Goal: Task Accomplishment & Management: Use online tool/utility

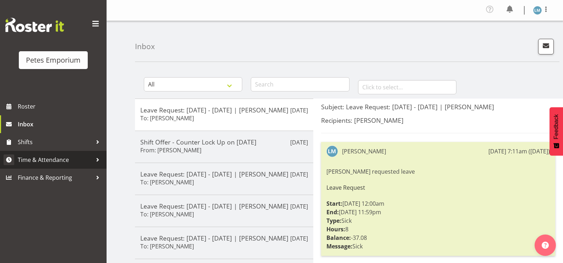
click at [77, 156] on span "Time & Attendance" at bounding box center [55, 159] width 75 height 11
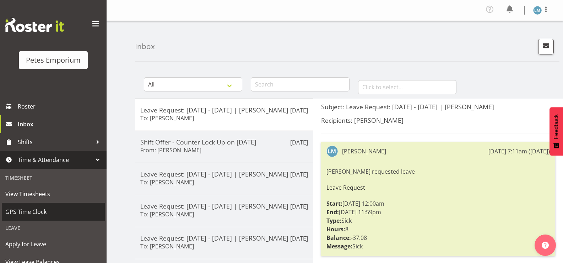
click at [67, 213] on span "GPS Time Clock" at bounding box center [53, 211] width 96 height 11
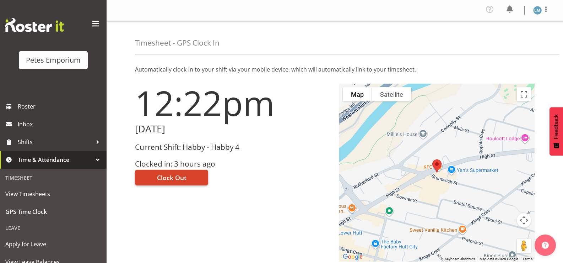
click at [177, 179] on span "Clock Out" at bounding box center [171, 177] width 29 height 9
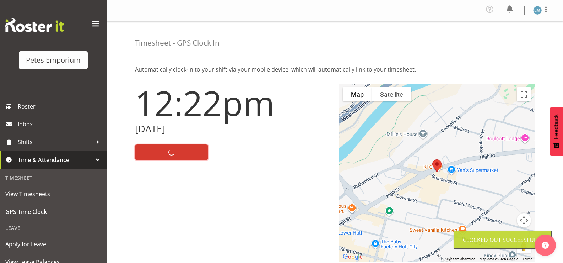
click at [538, 11] on img at bounding box center [537, 10] width 9 height 9
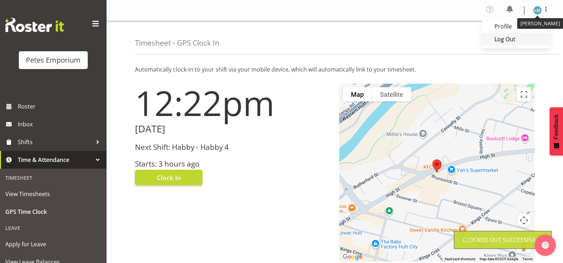
click at [510, 42] on link "Log Out" at bounding box center [516, 39] width 68 height 13
